Goal: Transaction & Acquisition: Purchase product/service

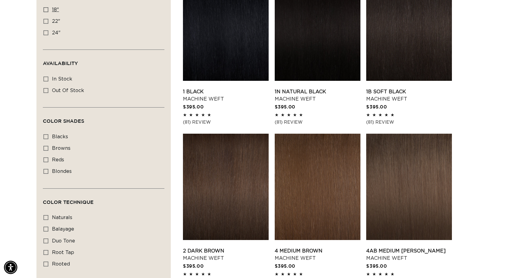
scroll to position [213, 0]
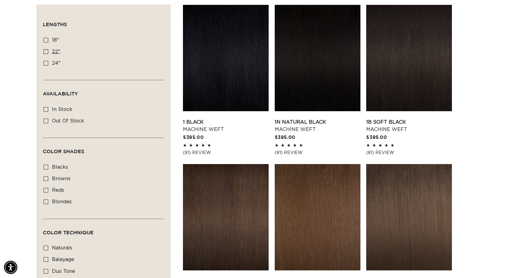
click at [47, 52] on icon at bounding box center [45, 51] width 5 height 5
click at [47, 52] on input "22" 22" (33 products)" at bounding box center [45, 51] width 5 height 5
checkbox input "true"
click at [212, 118] on link "1 Black Machine Weft" at bounding box center [226, 125] width 86 height 15
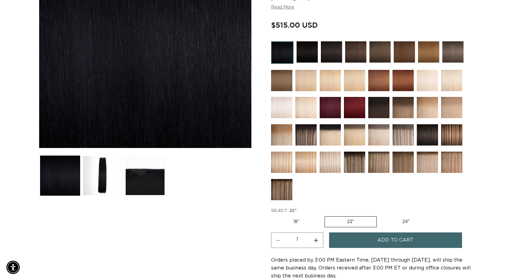
scroll to position [182, 0]
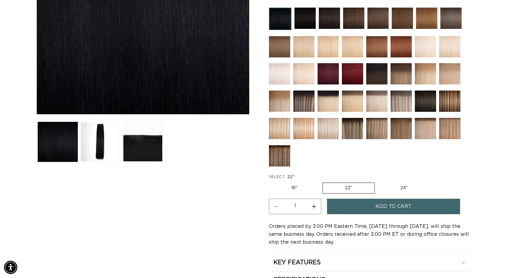
click at [377, 205] on span "Add to cart" at bounding box center [393, 206] width 36 height 15
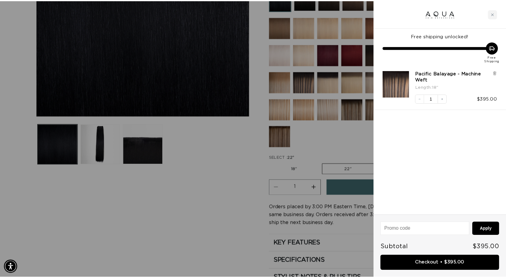
scroll to position [0, 0]
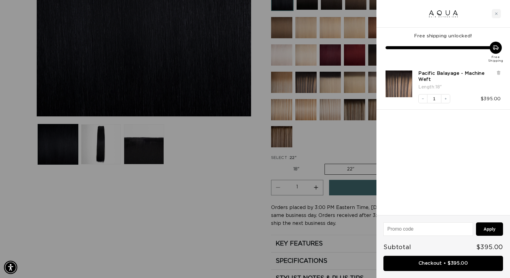
click at [217, 184] on div at bounding box center [255, 139] width 510 height 278
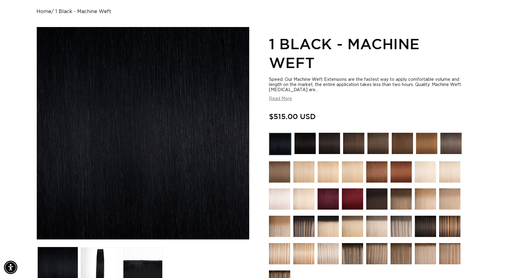
scroll to position [122, 0]
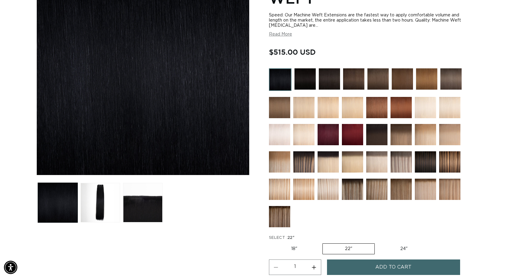
click at [289, 250] on label "18" Variant sold out or unavailable" at bounding box center [294, 249] width 50 height 10
click at [271, 242] on input "18" Variant sold out or unavailable" at bounding box center [270, 242] width 0 height 0
radio input "true"
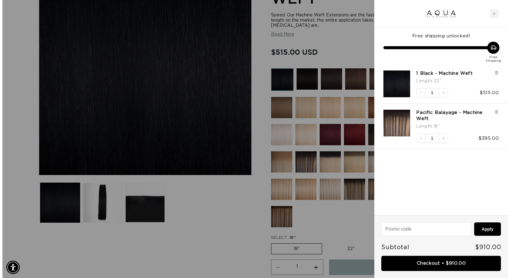
scroll to position [0, 935]
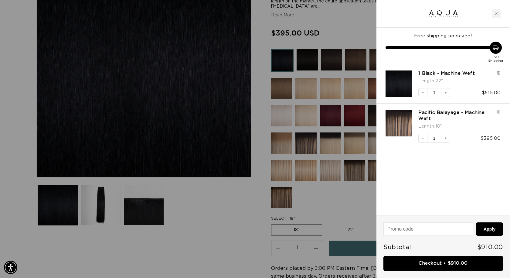
click at [208, 209] on div at bounding box center [255, 139] width 510 height 278
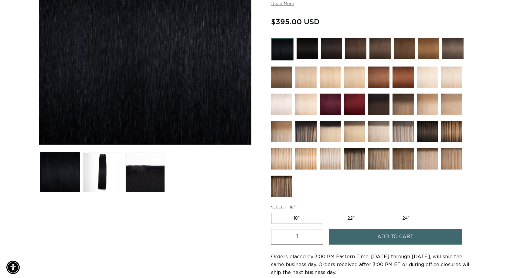
scroll to position [0, 925]
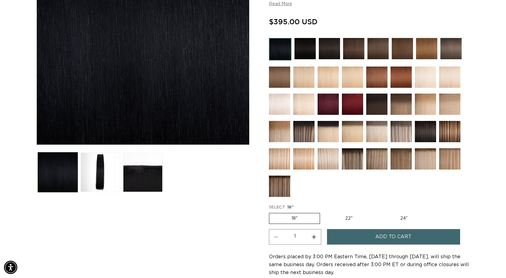
click at [379, 235] on span "Add to cart" at bounding box center [393, 236] width 36 height 15
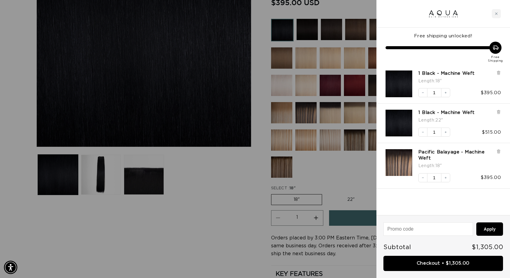
scroll to position [0, 0]
click at [500, 74] on icon at bounding box center [498, 72] width 1 height 3
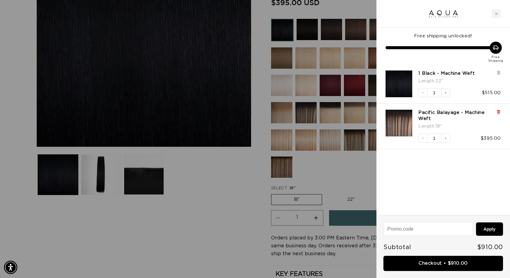
click at [497, 110] on icon at bounding box center [499, 112] width 5 height 5
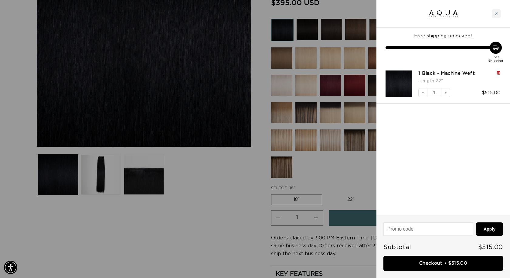
click at [498, 71] on icon at bounding box center [498, 71] width 3 height 0
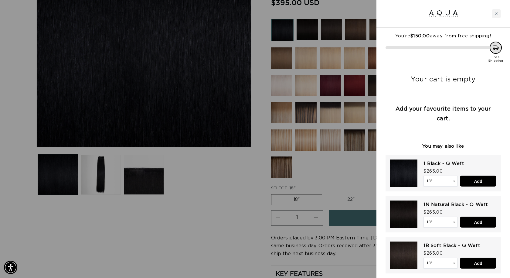
click at [294, 201] on div at bounding box center [255, 139] width 510 height 278
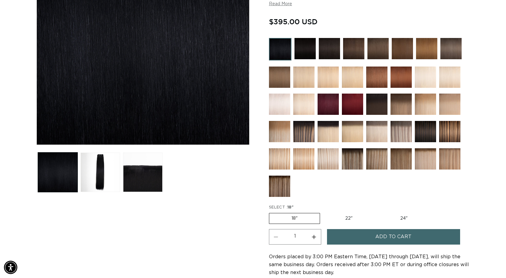
click at [373, 233] on button "Add to cart" at bounding box center [393, 236] width 133 height 15
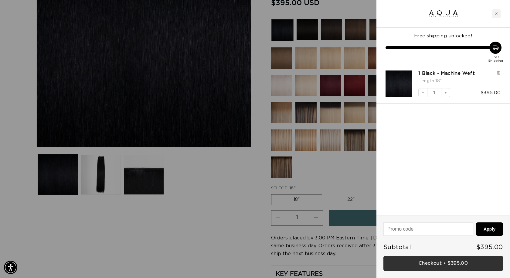
click at [445, 262] on link "Checkout • $395.00" at bounding box center [444, 263] width 120 height 15
